Goal: Transaction & Acquisition: Book appointment/travel/reservation

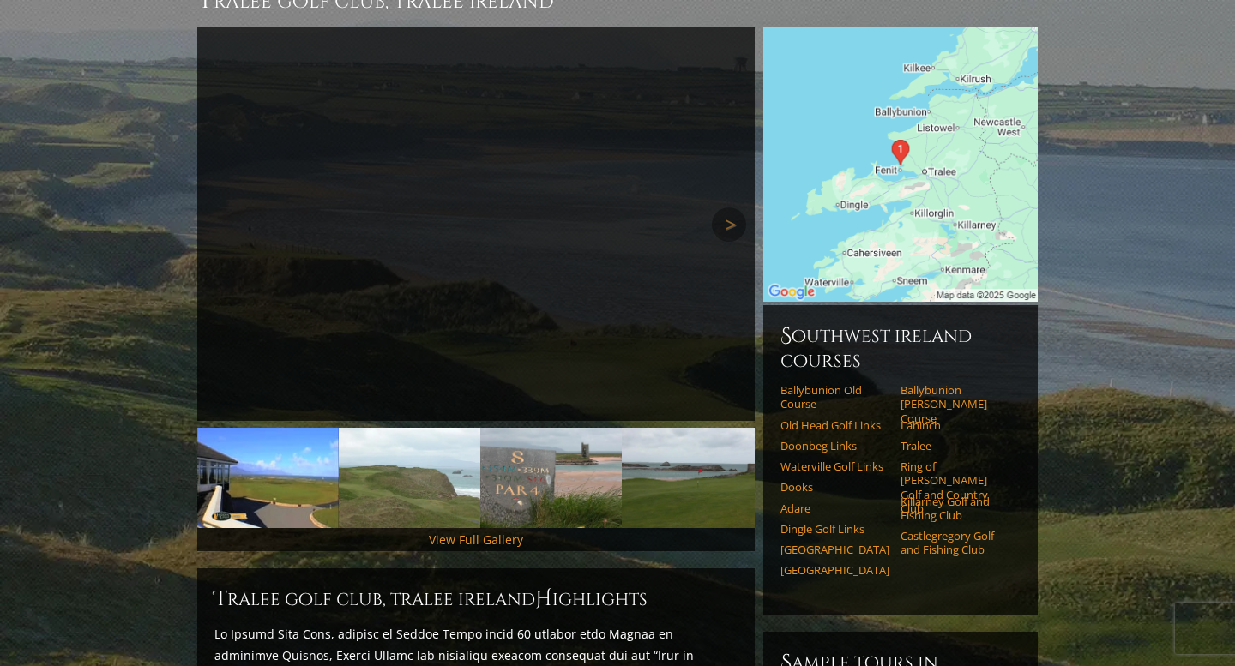
scroll to position [193, 0]
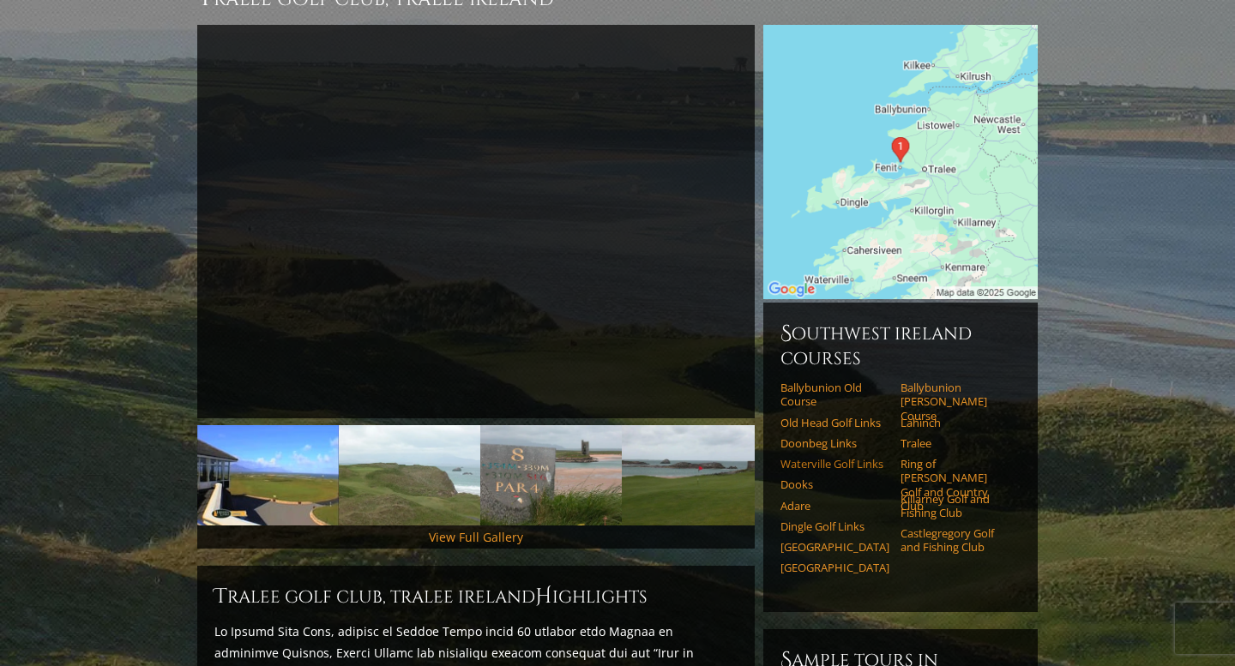
click at [859, 457] on link "Waterville Golf Links" at bounding box center [834, 464] width 109 height 14
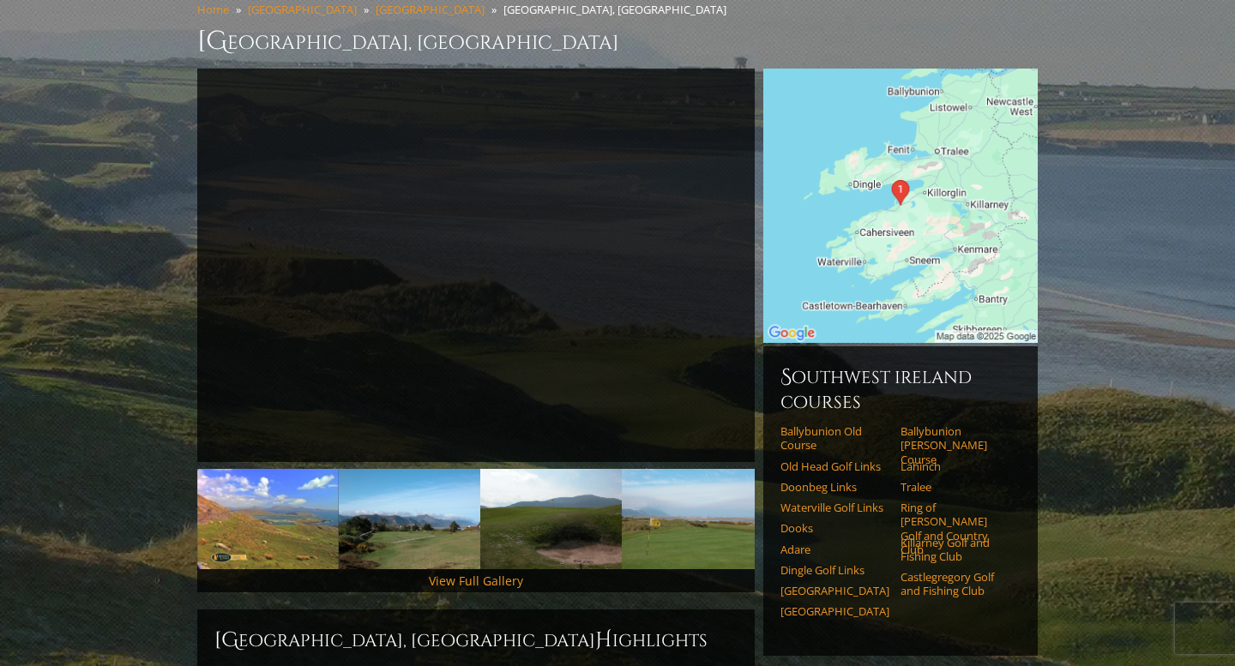
scroll to position [151, 0]
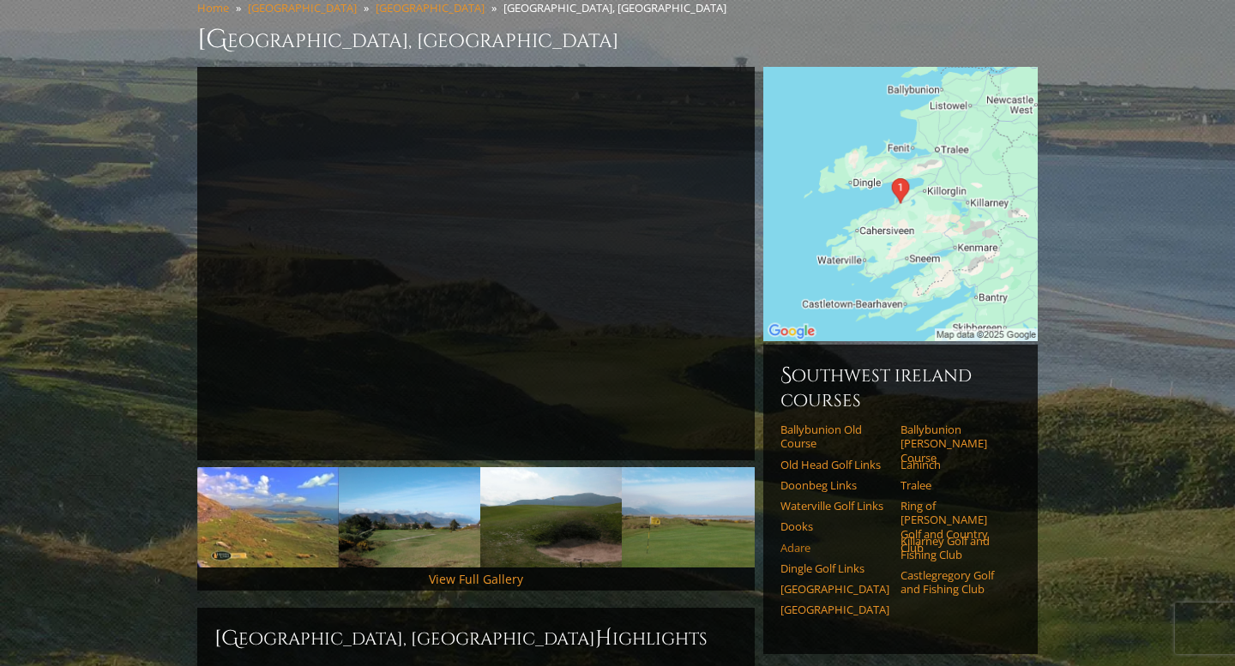
click at [791, 541] on link "Adare" at bounding box center [834, 548] width 109 height 14
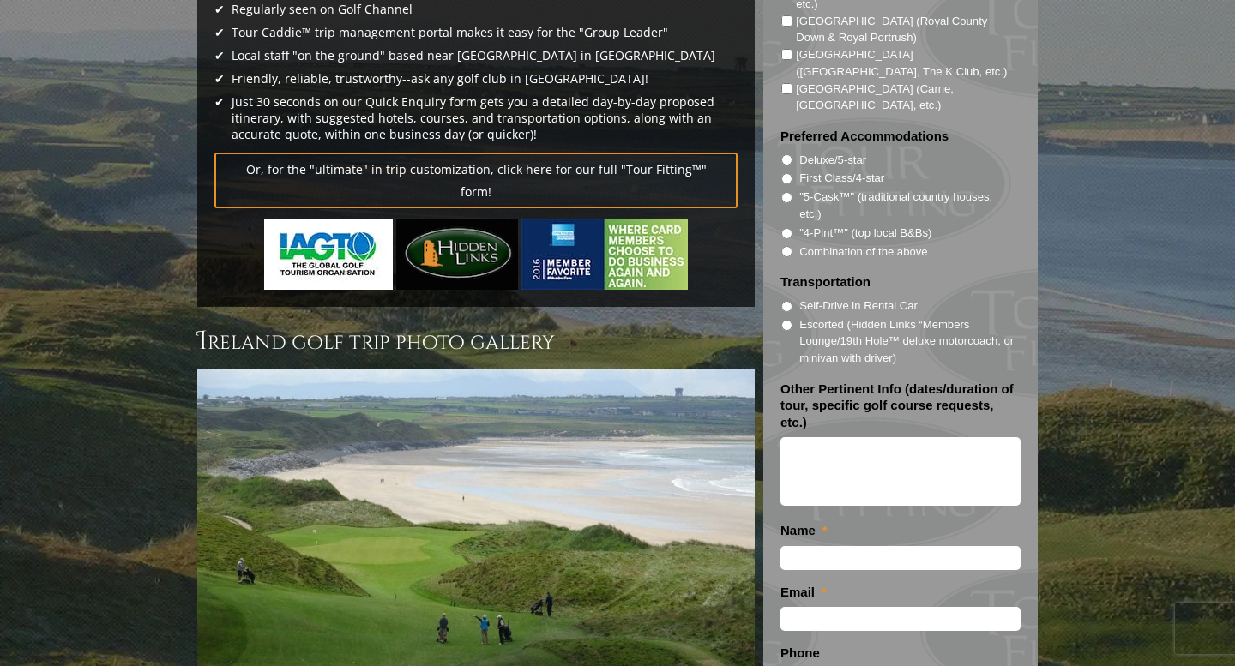
scroll to position [425, 0]
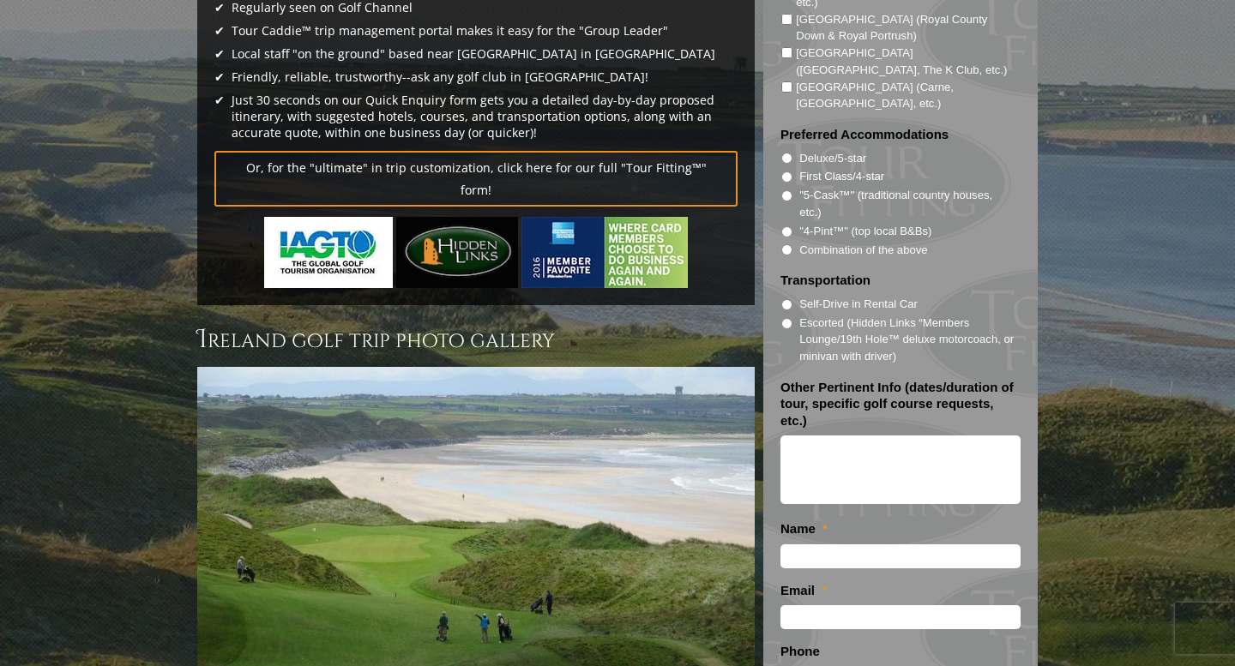
click at [857, 316] on label "Escorted (Hidden Links “Members Lounge/19th Hole™ deluxe motorcoach, or minivan…" at bounding box center [907, 340] width 216 height 51
click at [792, 318] on input "Escorted (Hidden Links “Members Lounge/19th Hole™ deluxe motorcoach, or minivan…" at bounding box center [786, 323] width 11 height 11
radio input "true"
click at [857, 316] on label "Escorted (Hidden Links “Members Lounge/19th Hole™ deluxe motorcoach, or minivan…" at bounding box center [907, 340] width 216 height 51
click at [792, 318] on input "Escorted (Hidden Links “Members Lounge/19th Hole™ deluxe motorcoach, or minivan…" at bounding box center [786, 323] width 11 height 11
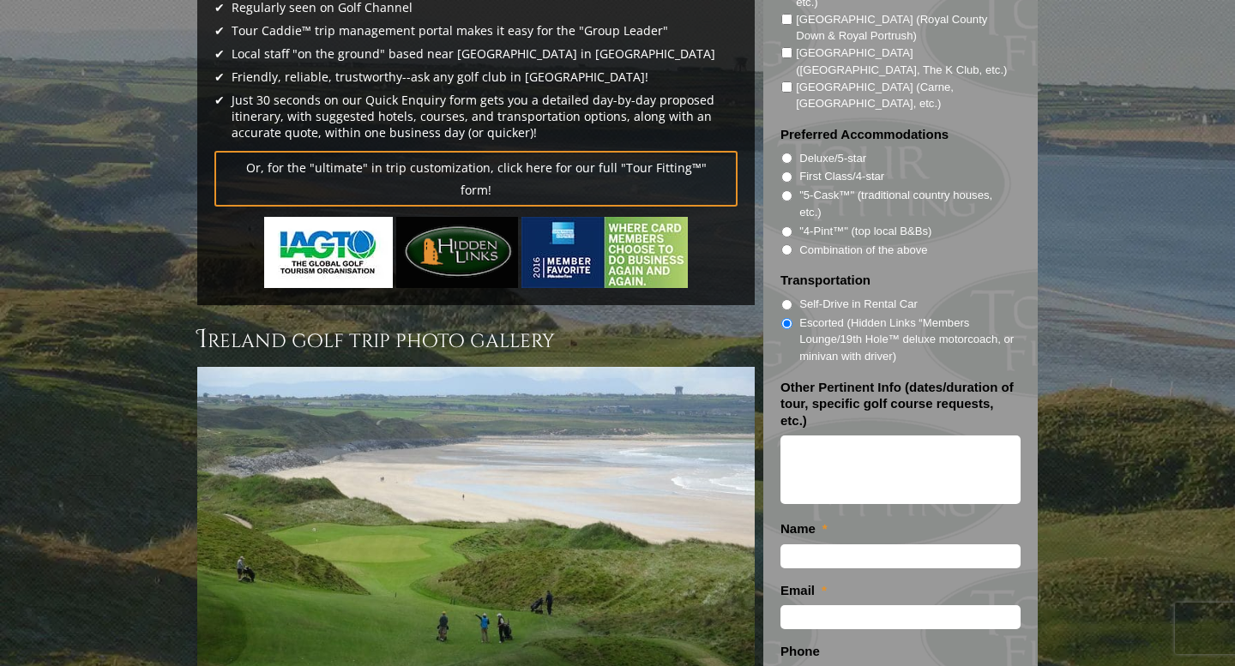
click at [786, 318] on input "Escorted (Hidden Links “Members Lounge/19th Hole™ deluxe motorcoach, or minivan…" at bounding box center [786, 323] width 11 height 11
click at [704, 322] on h3 "Ireland Golf Trip Photo Gallery" at bounding box center [475, 339] width 557 height 34
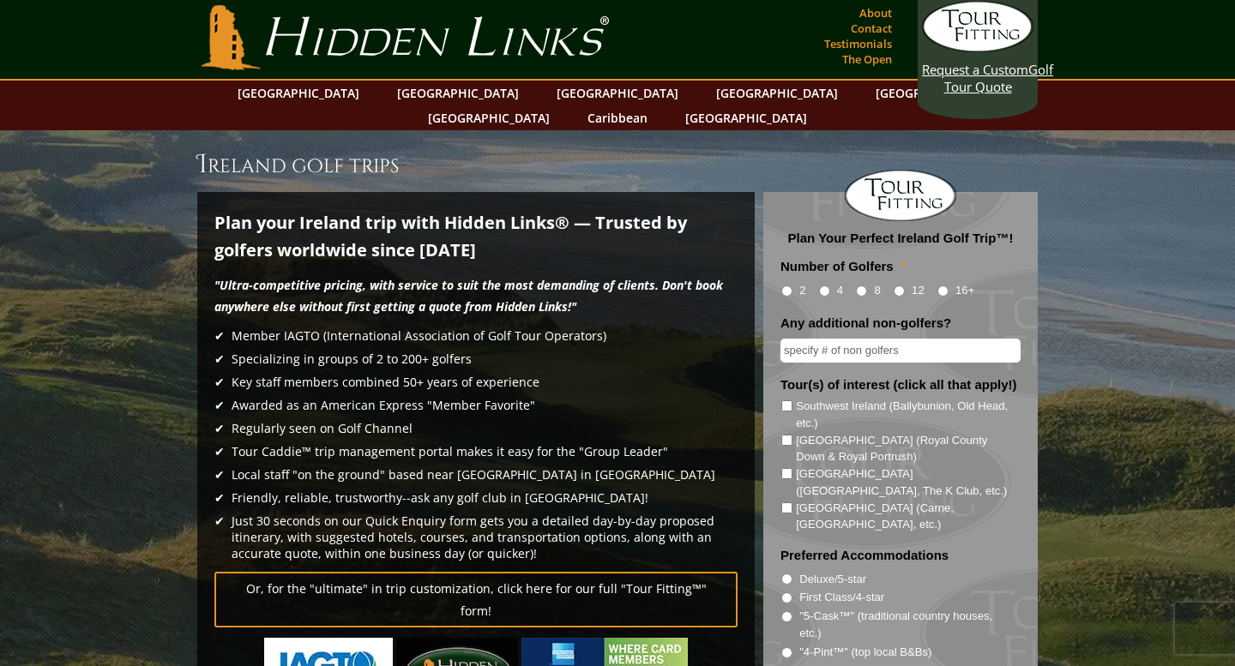
scroll to position [0, 0]
